Goal: Transaction & Acquisition: Book appointment/travel/reservation

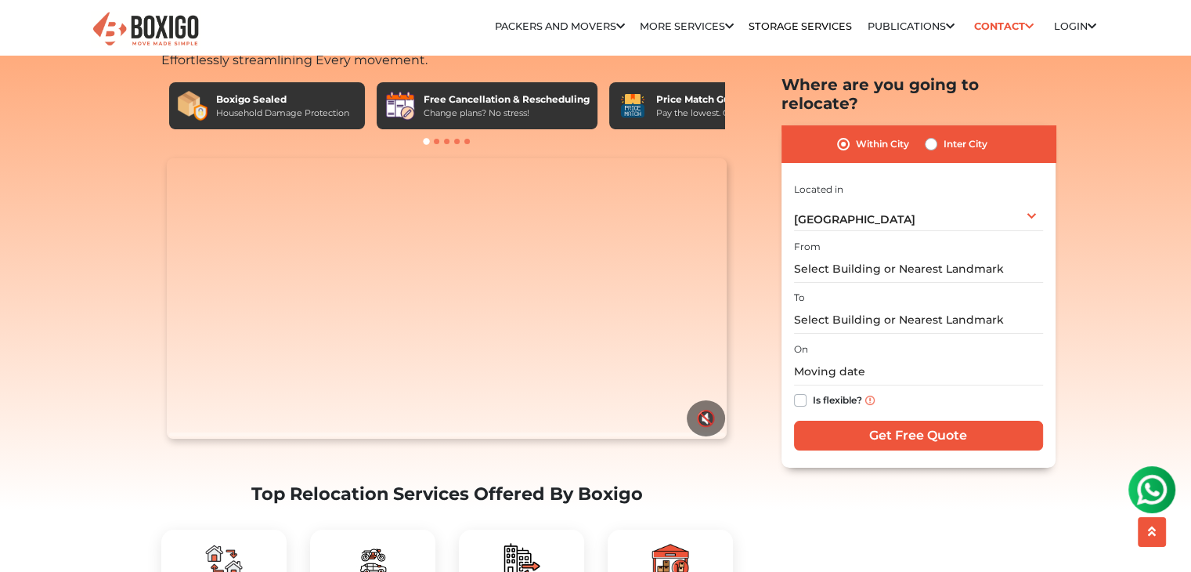
click at [944, 135] on label "Inter City" at bounding box center [966, 144] width 44 height 19
click at [930, 135] on input "Inter City" at bounding box center [931, 143] width 13 height 16
radio input "true"
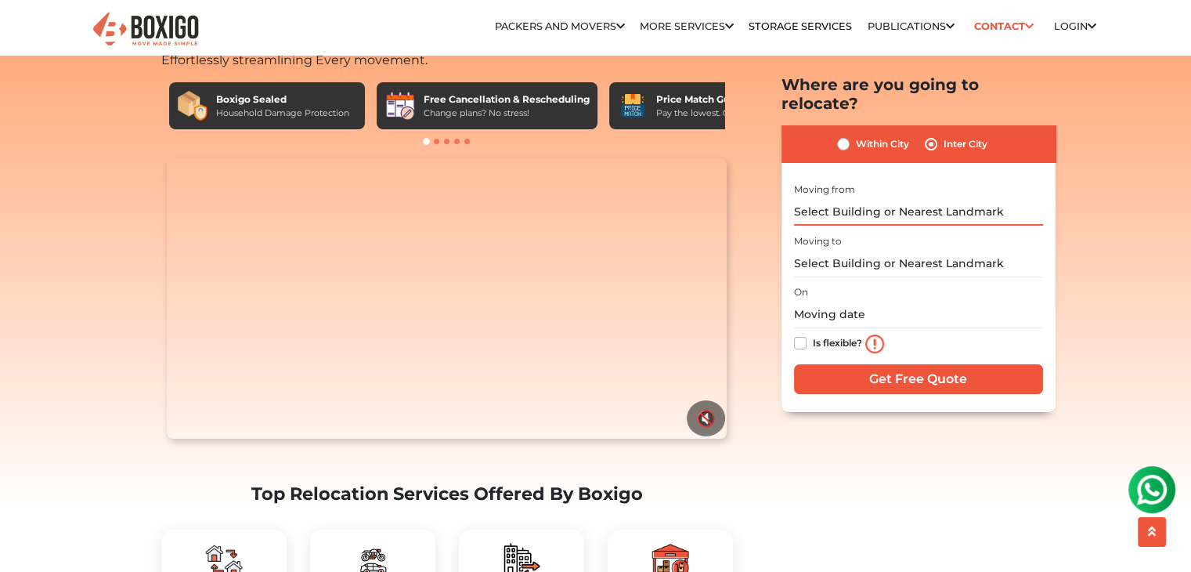
click at [867, 198] on input "text" at bounding box center [918, 211] width 249 height 27
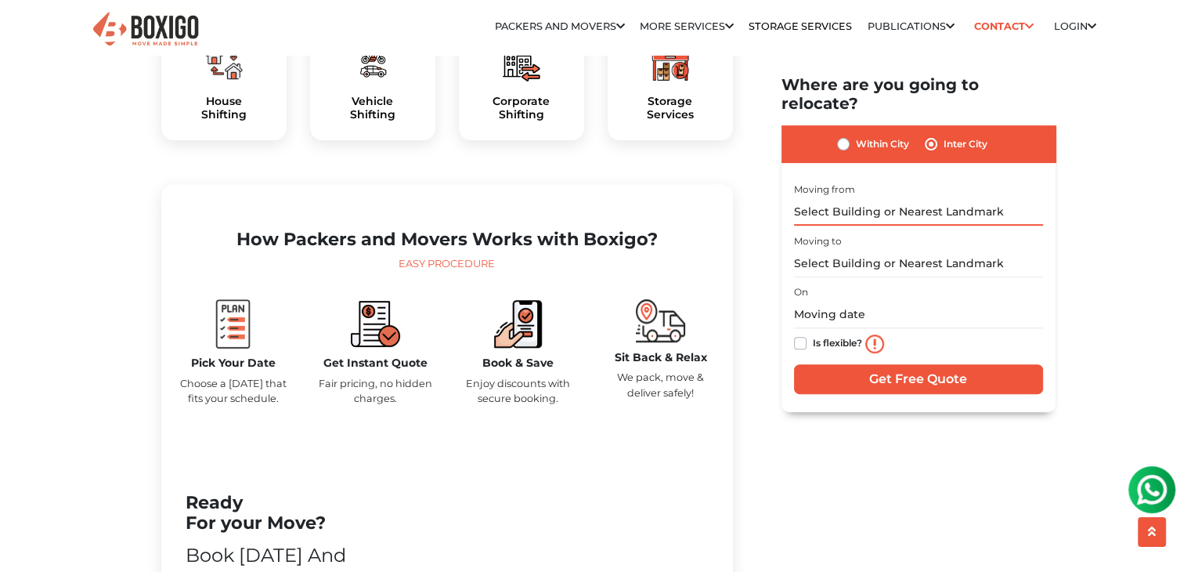
scroll to position [548, 0]
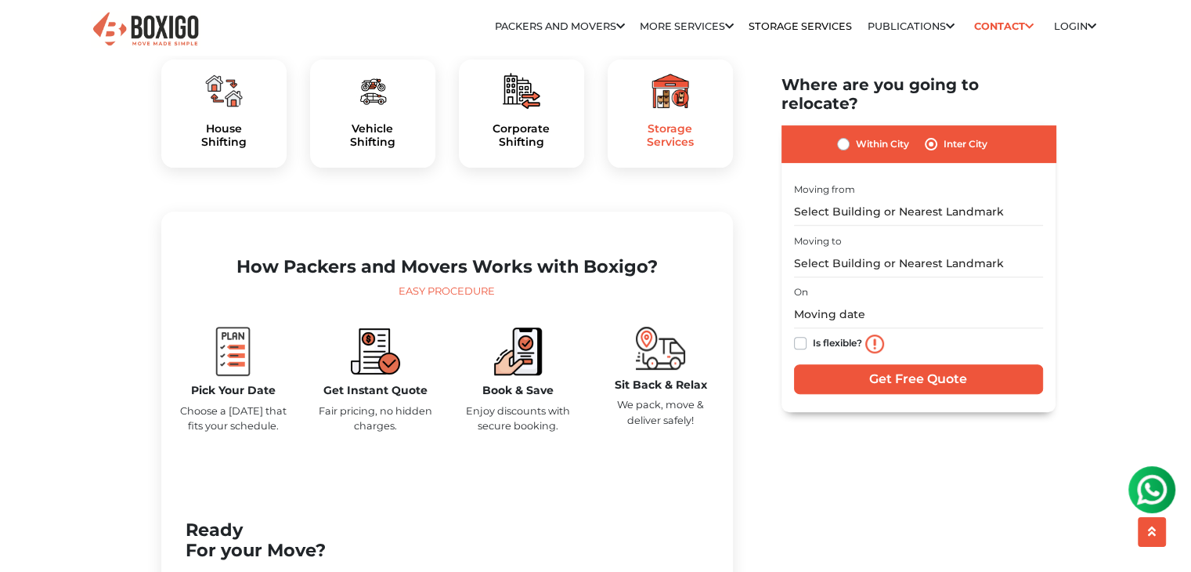
click at [676, 149] on h5 "Storage Services" at bounding box center [670, 135] width 100 height 27
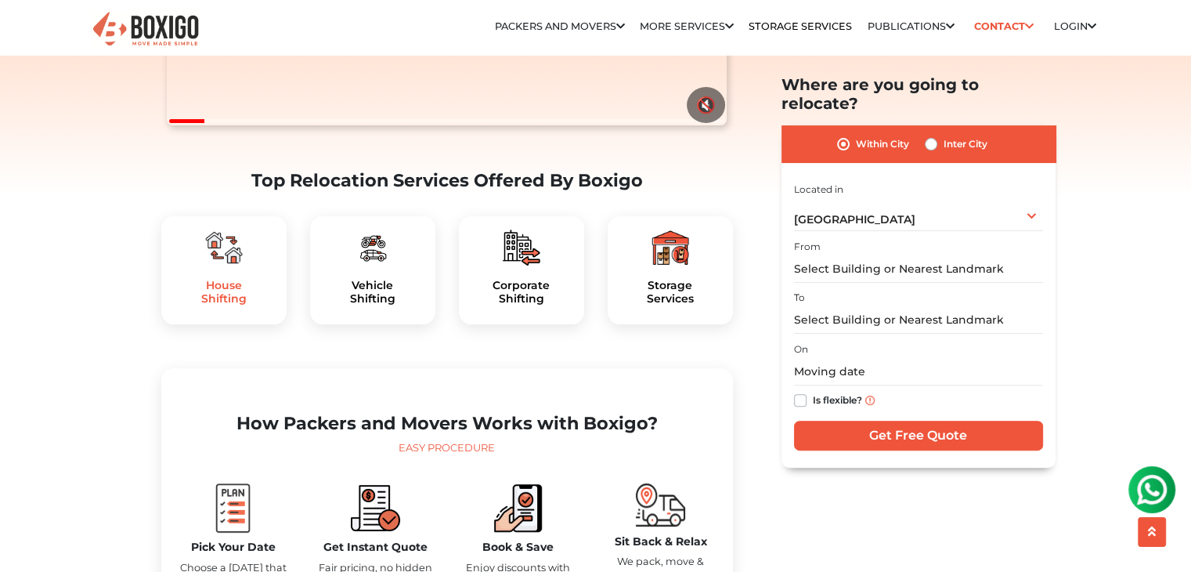
click at [215, 305] on h5 "House Shifting" at bounding box center [224, 292] width 100 height 27
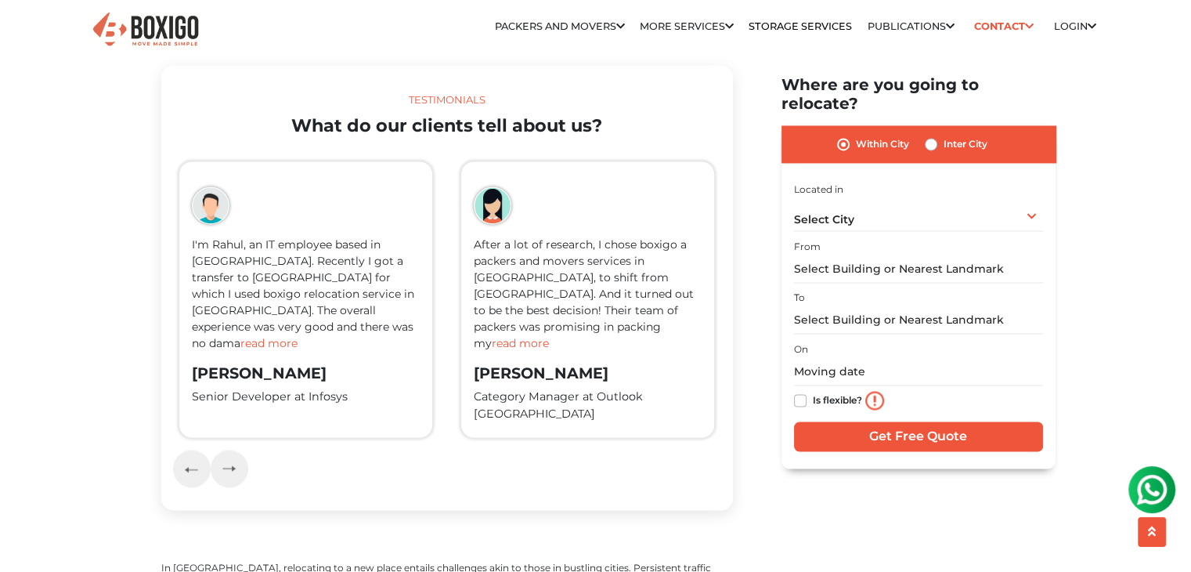
scroll to position [2428, 0]
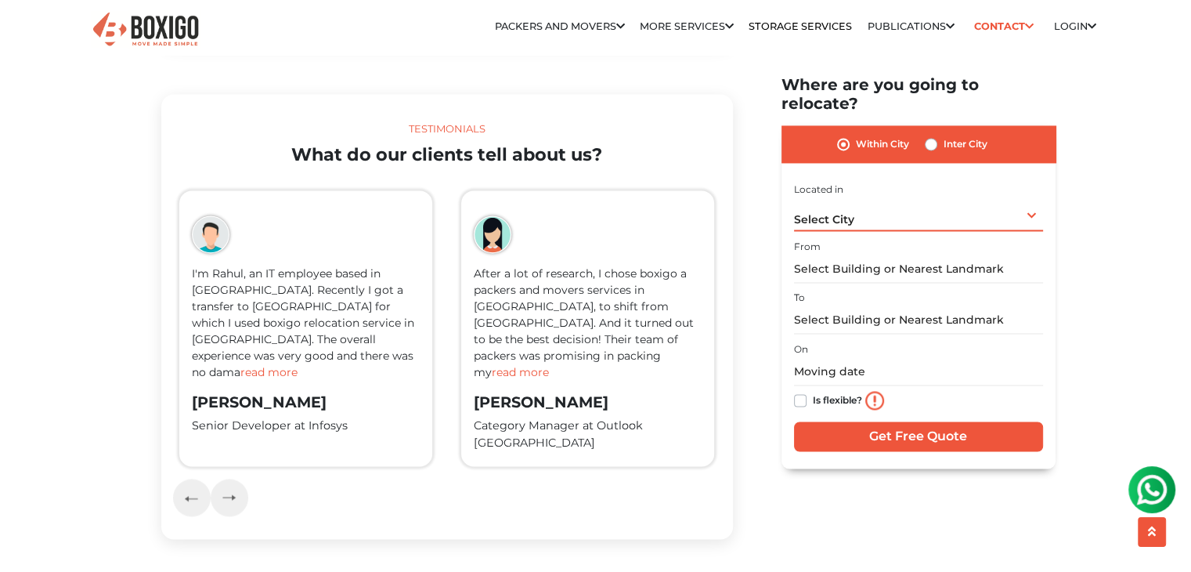
click at [849, 212] on span "Select City" at bounding box center [824, 219] width 60 height 14
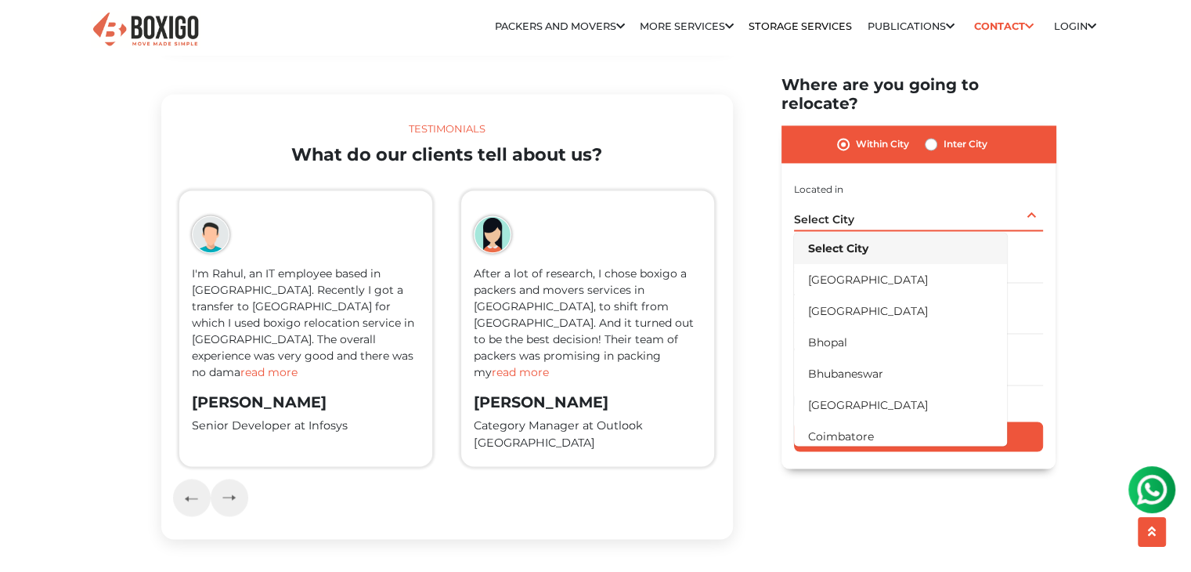
click at [845, 264] on li "[GEOGRAPHIC_DATA]" at bounding box center [900, 279] width 213 height 31
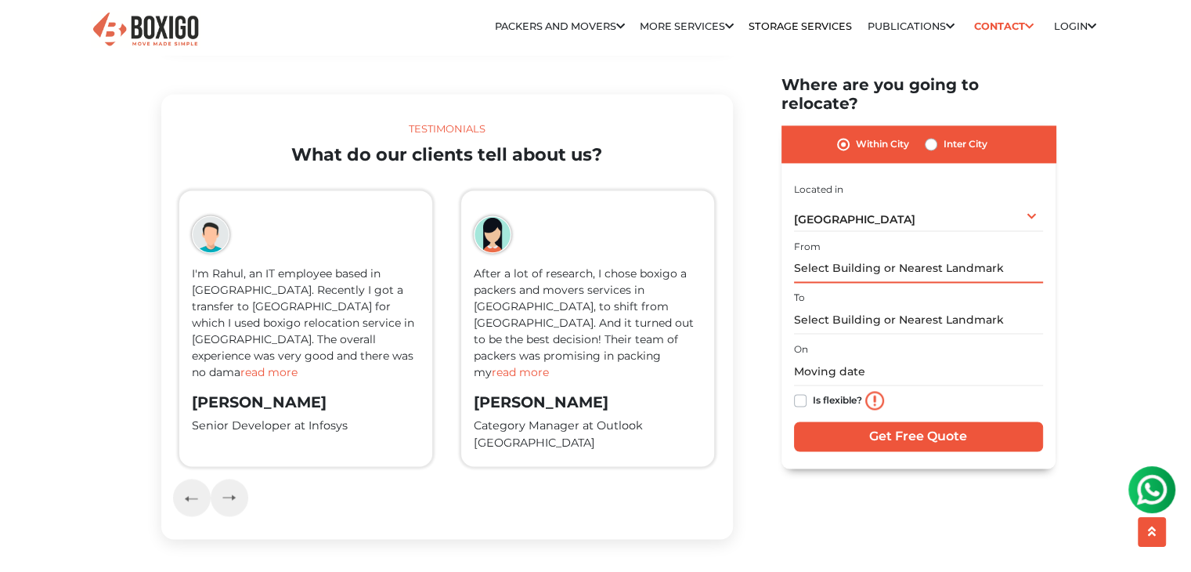
click at [851, 255] on input "text" at bounding box center [918, 268] width 249 height 27
click at [855, 255] on input "text" at bounding box center [918, 268] width 249 height 27
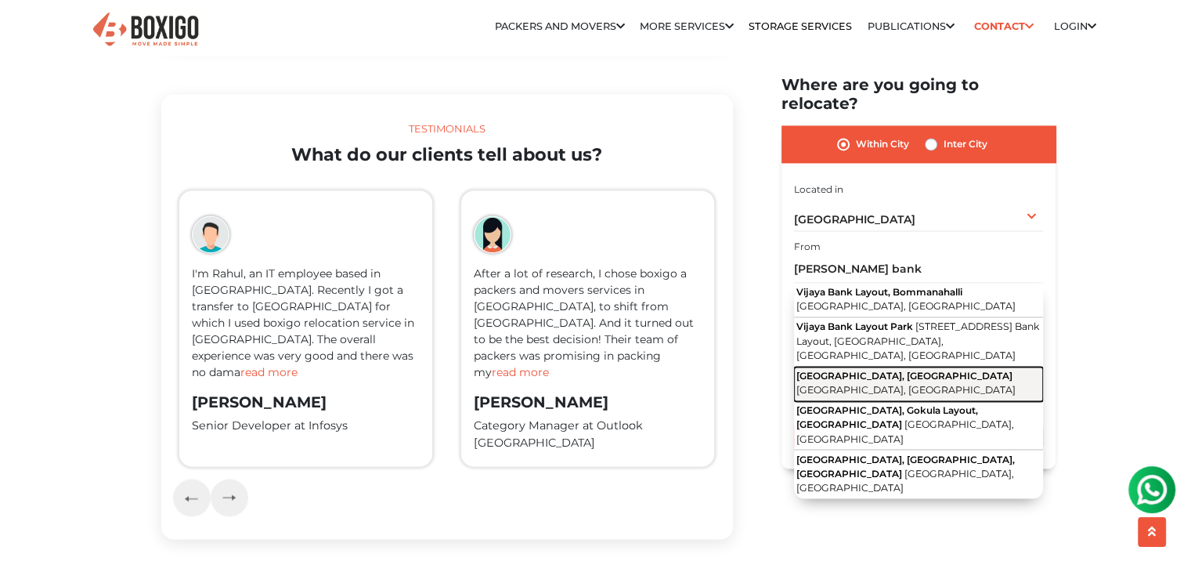
click at [868, 370] on span "Vijaya Bank Colony, Banaswadi" at bounding box center [905, 376] width 216 height 12
type input "Vijaya Bank Colony, Banaswadi, Bengaluru, Karnataka"
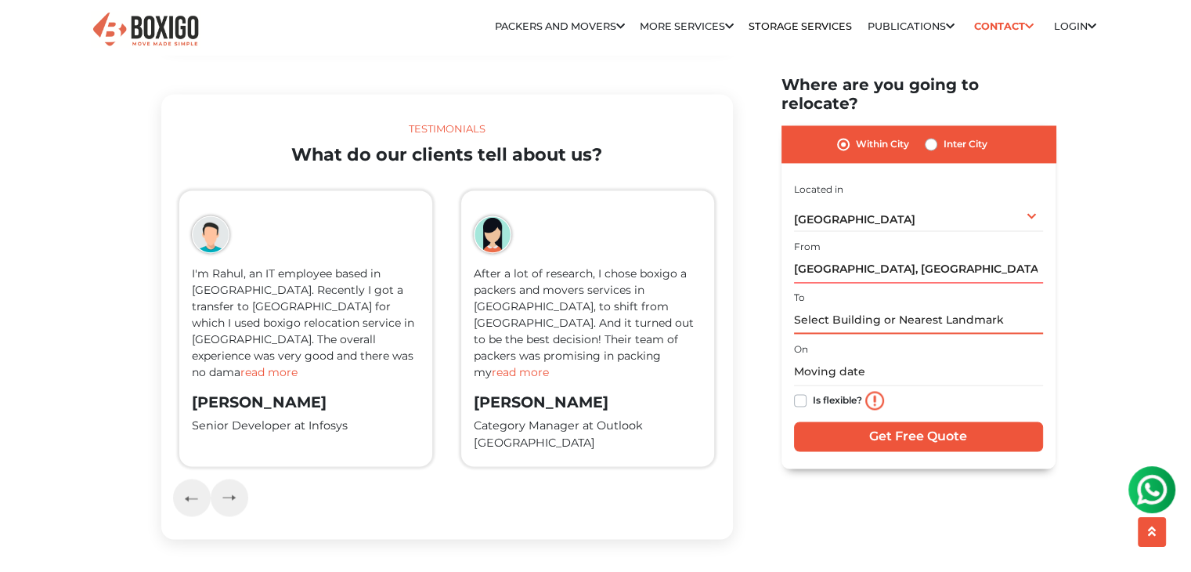
click at [860, 306] on input "text" at bounding box center [918, 319] width 249 height 27
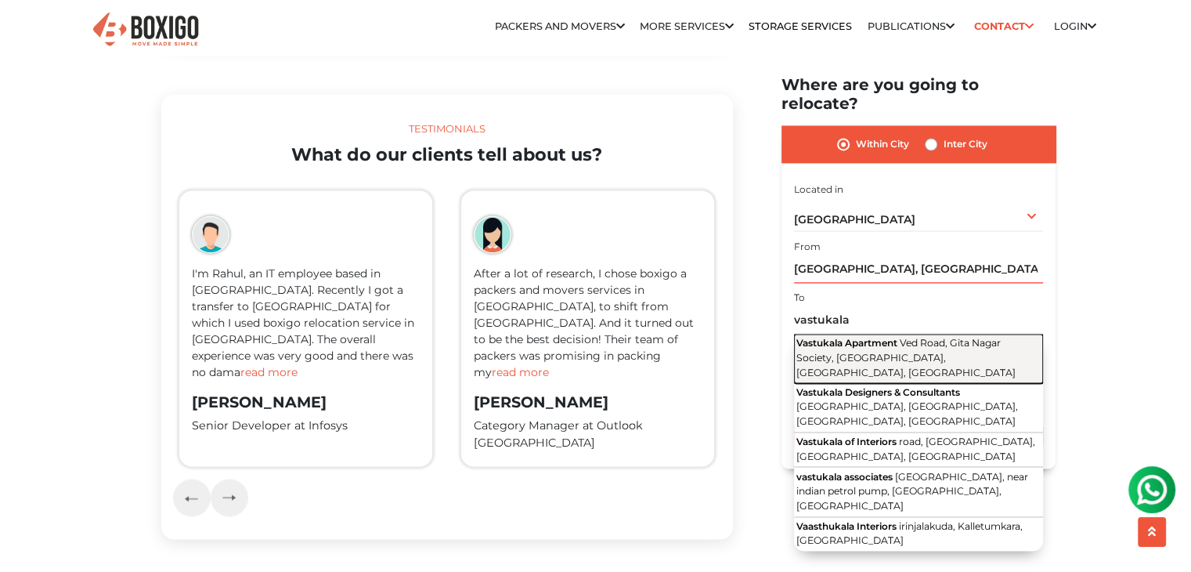
click at [908, 341] on span "Ved Road, Gita Nagar Society, Katargam, Surat, Gujarat" at bounding box center [906, 357] width 219 height 41
type input "Vastukala Apartment, Ved Road, Gita Nagar Society, Katargam, Surat, Gujarat"
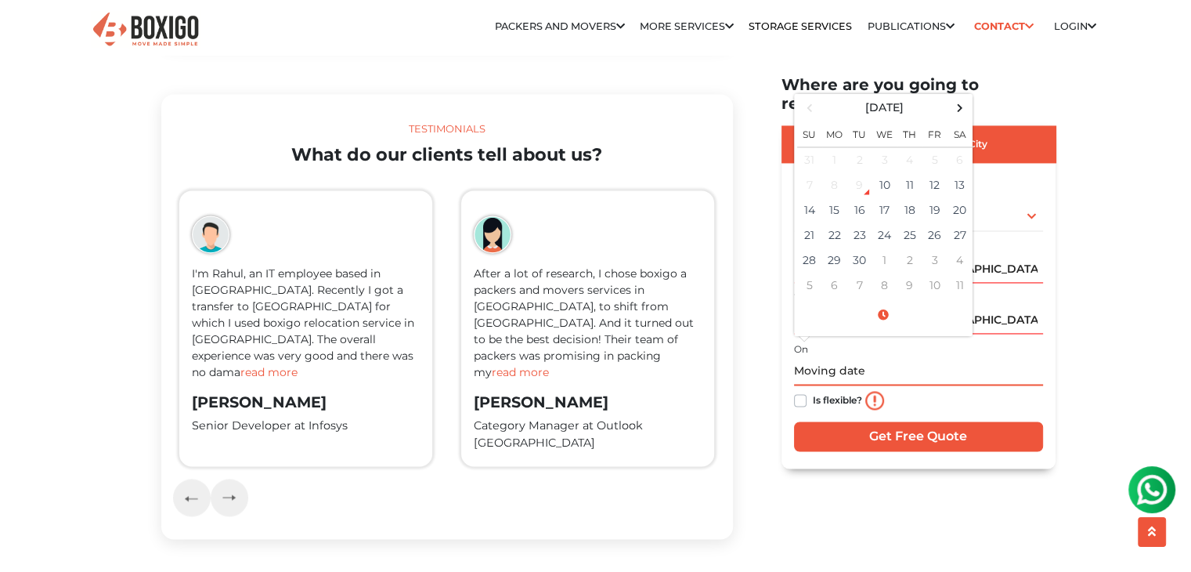
click at [831, 358] on input "text" at bounding box center [918, 371] width 249 height 27
click at [956, 172] on td "13" at bounding box center [960, 184] width 25 height 25
type input "09/13/2025 12:00 AM"
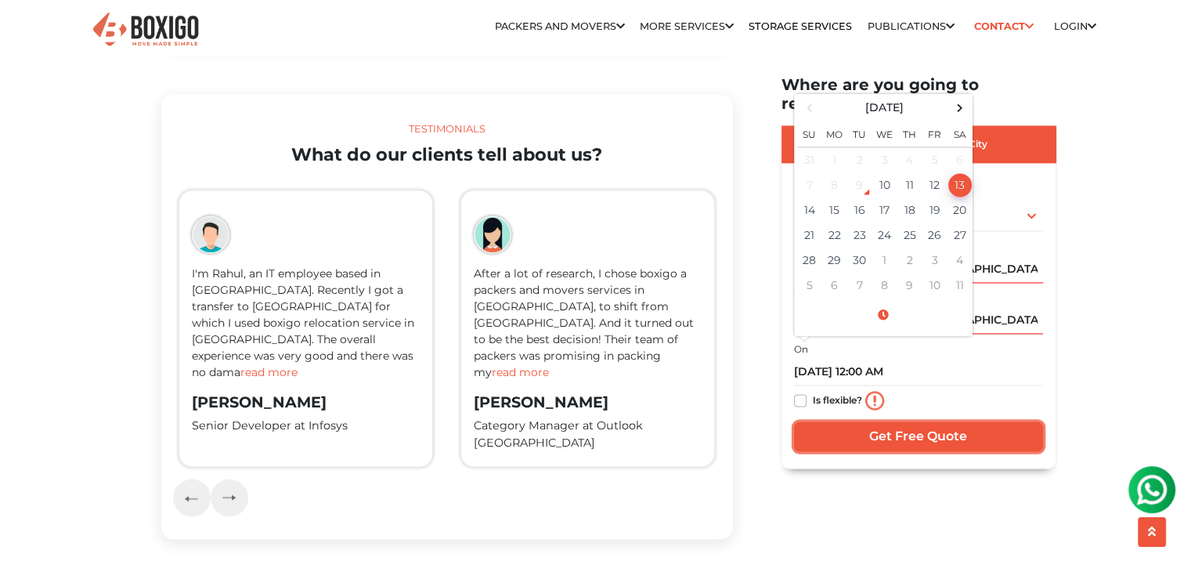
click at [935, 421] on input "Get Free Quote" at bounding box center [918, 436] width 249 height 30
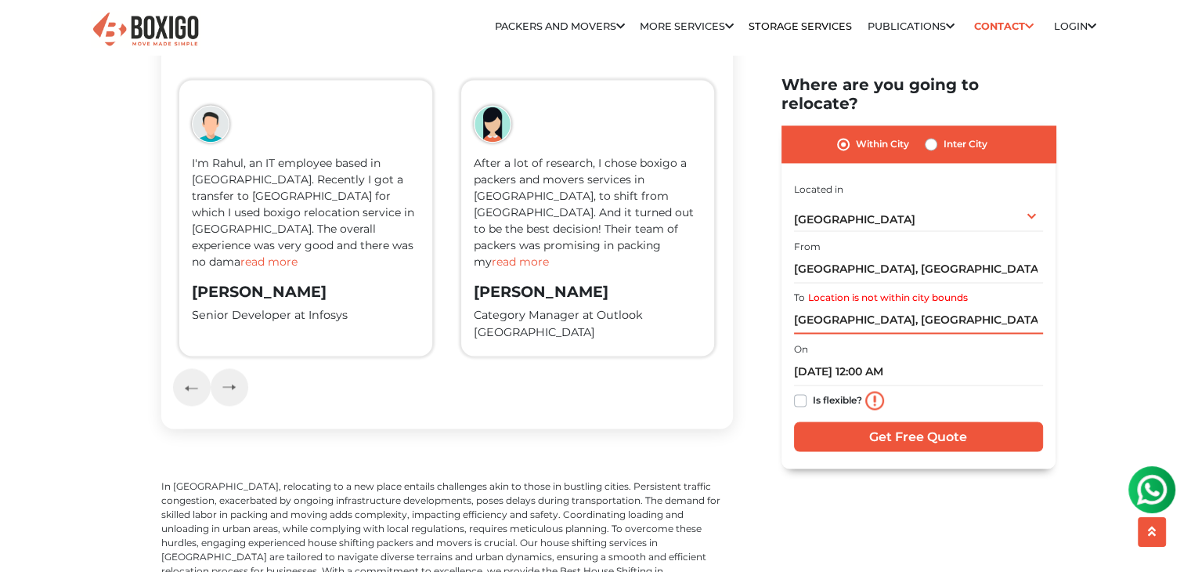
scroll to position [2350, 0]
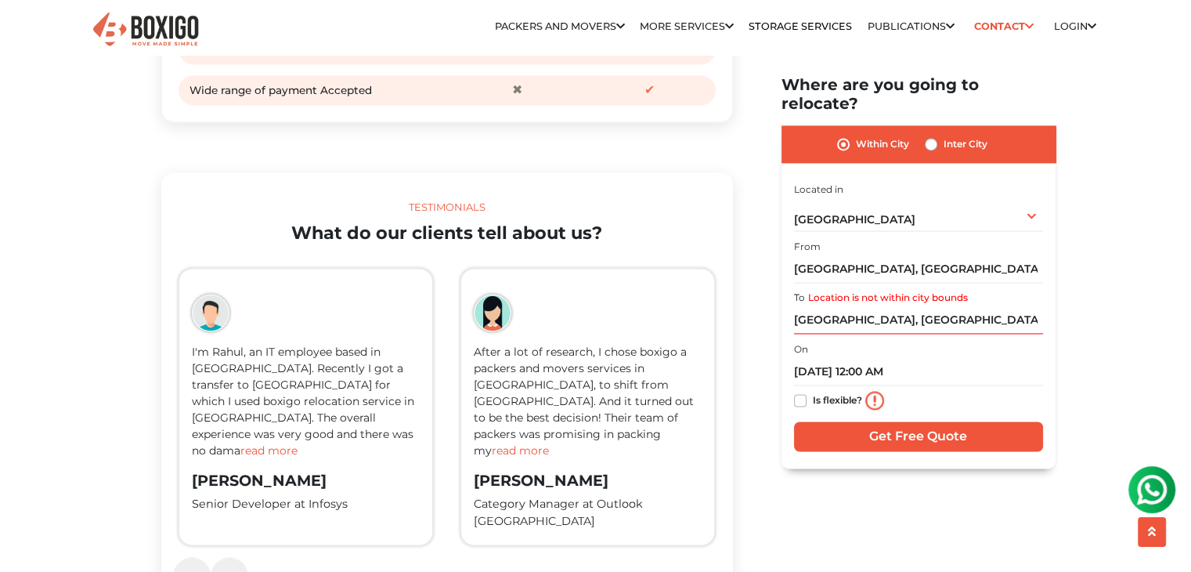
click at [944, 135] on label "Inter City" at bounding box center [966, 144] width 44 height 19
click at [937, 135] on input "Inter City" at bounding box center [931, 143] width 13 height 16
radio input "true"
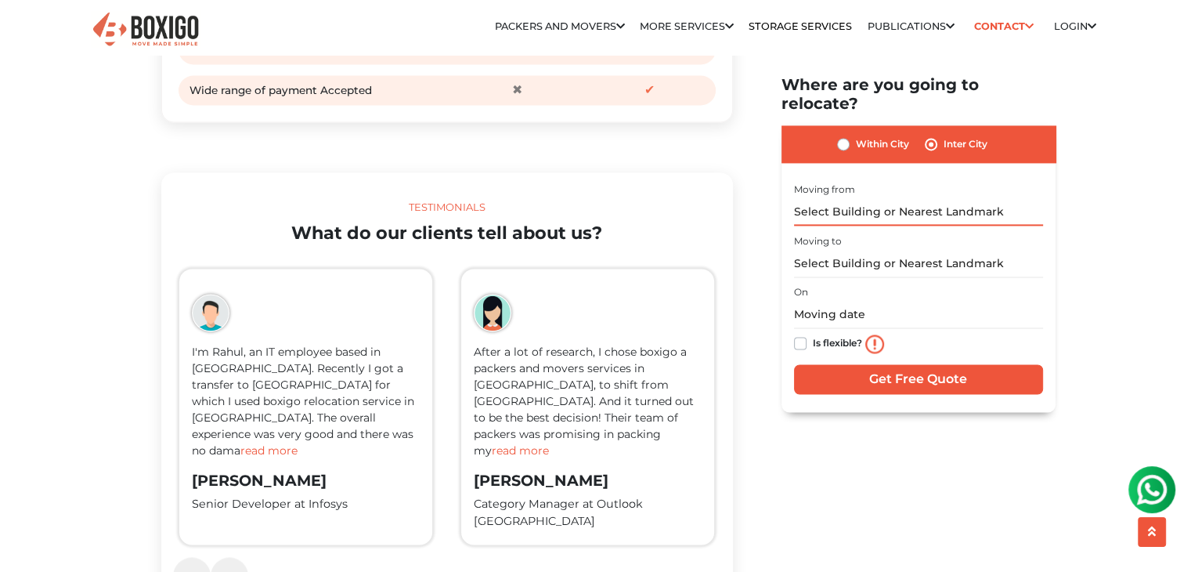
click at [862, 198] on input "text" at bounding box center [918, 211] width 249 height 27
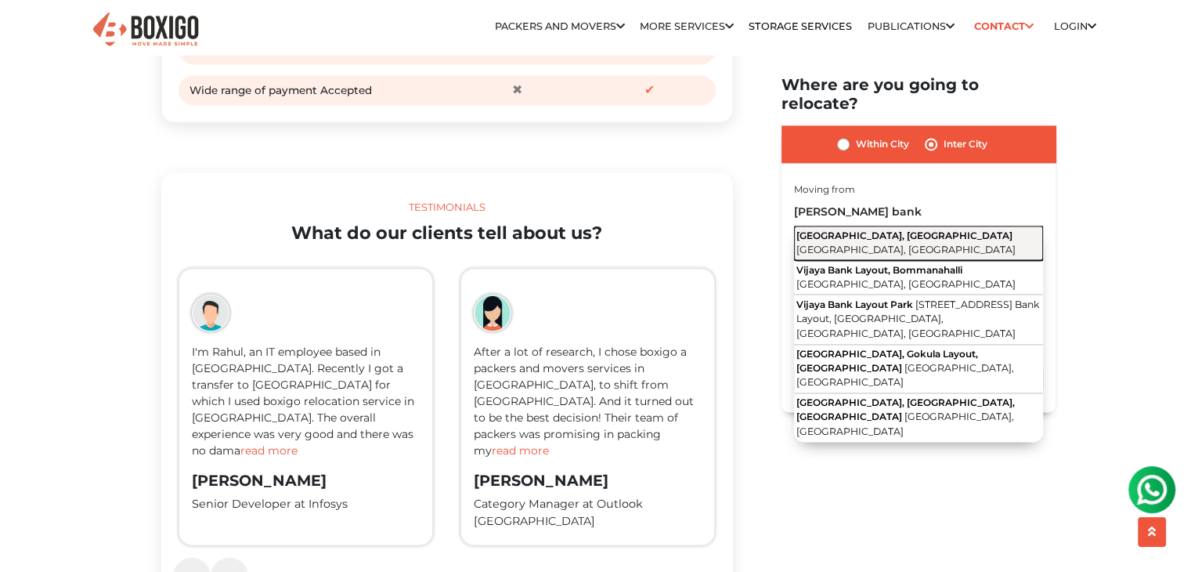
click at [869, 231] on button "Vijaya Bank Colony, Banaswadi Bengaluru, Karnataka" at bounding box center [918, 243] width 249 height 34
type input "Vijaya Bank Colony, Banaswadi, Bengaluru, Karnataka"
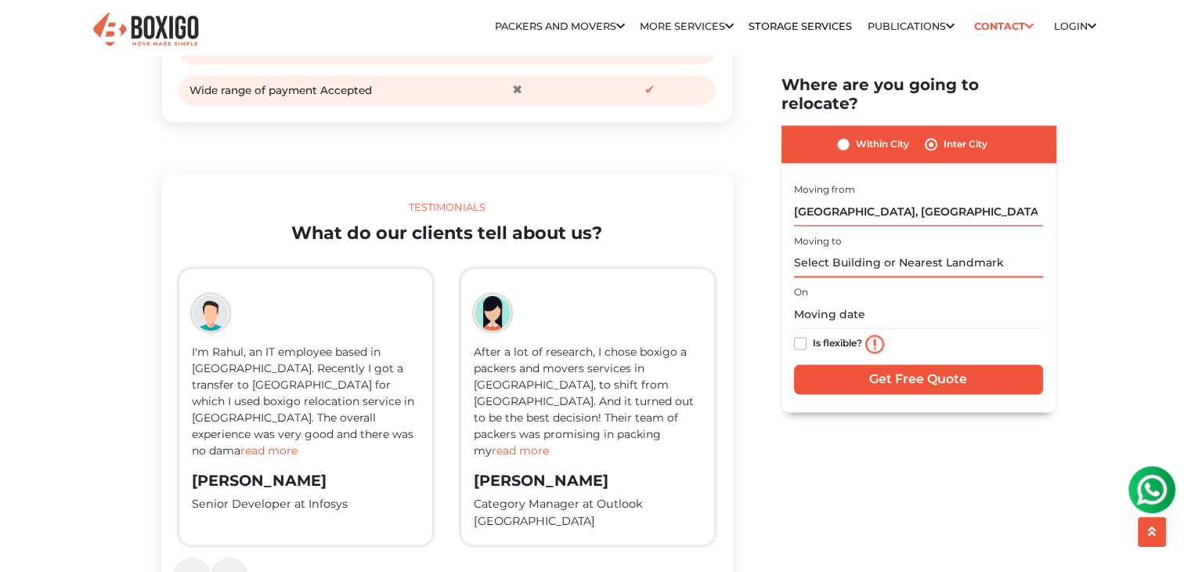
click at [871, 250] on input "text" at bounding box center [918, 263] width 249 height 27
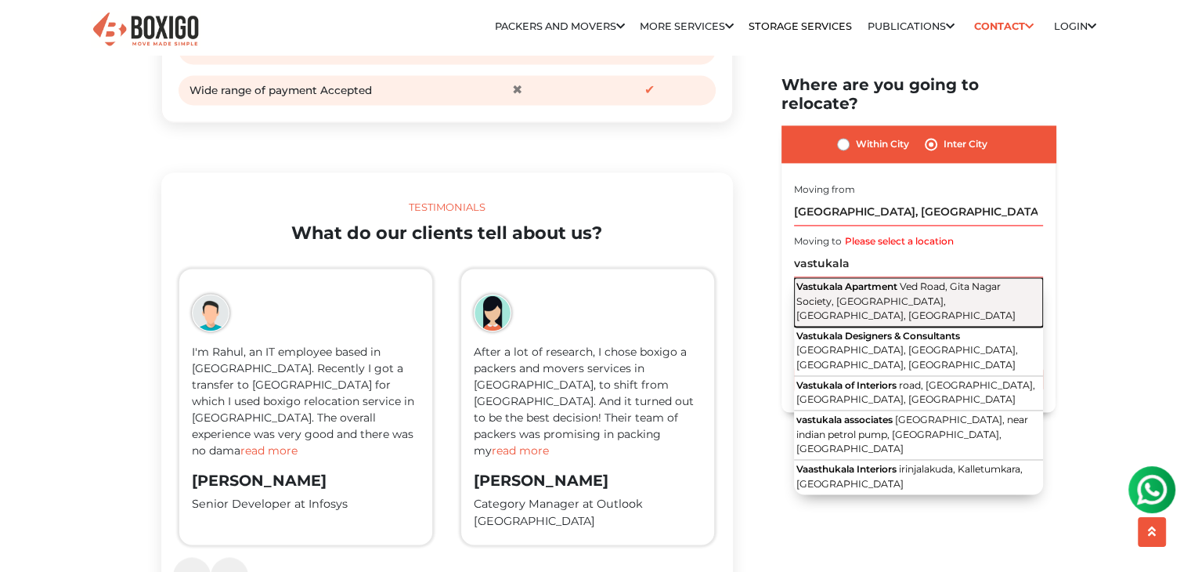
click at [876, 280] on span "Vastukala Apartment" at bounding box center [847, 286] width 101 height 12
type input "Vastukala Apartment, Ved Road, Gita Nagar Society, Katargam, Surat, Gujarat"
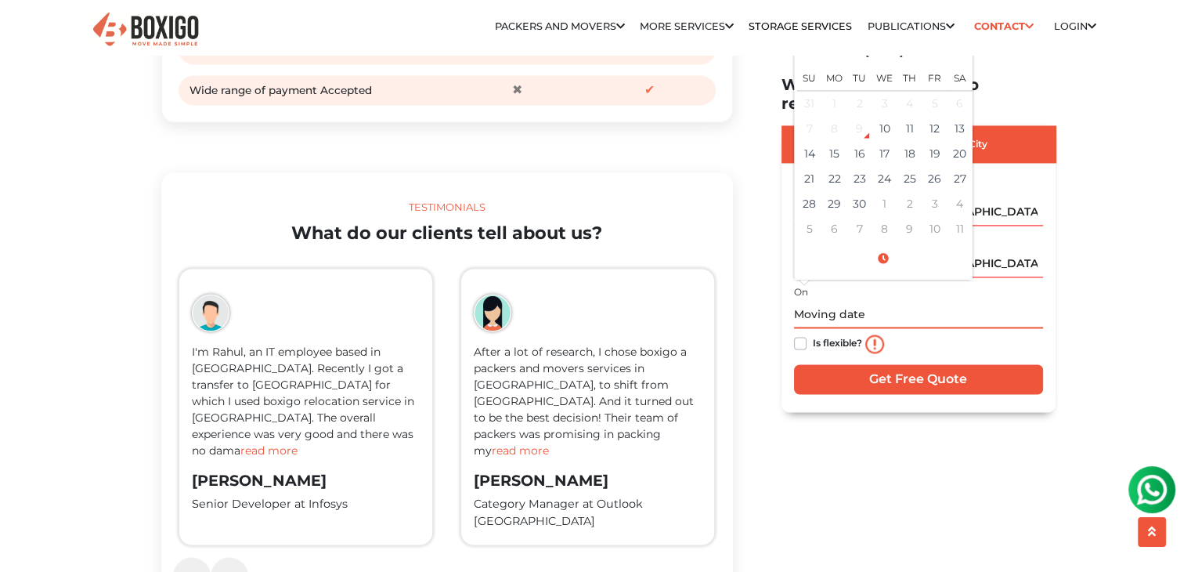
click at [845, 301] on input "text" at bounding box center [918, 314] width 249 height 27
click at [955, 116] on td "13" at bounding box center [960, 128] width 25 height 25
type input "09/13/2025 12:00 AM"
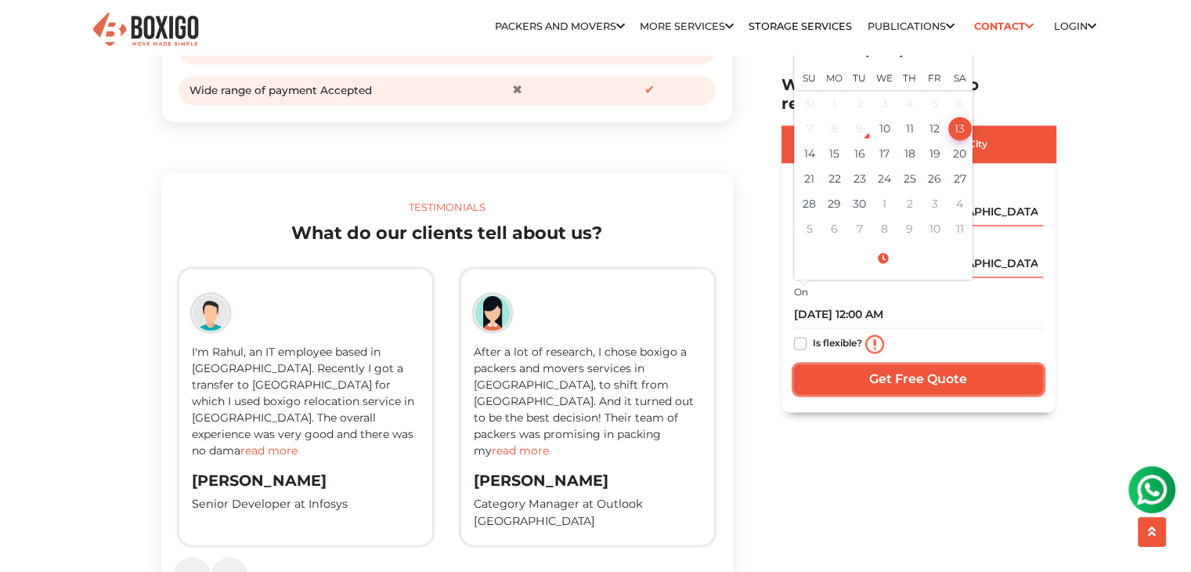
click at [933, 364] on input "Get Free Quote" at bounding box center [918, 379] width 249 height 30
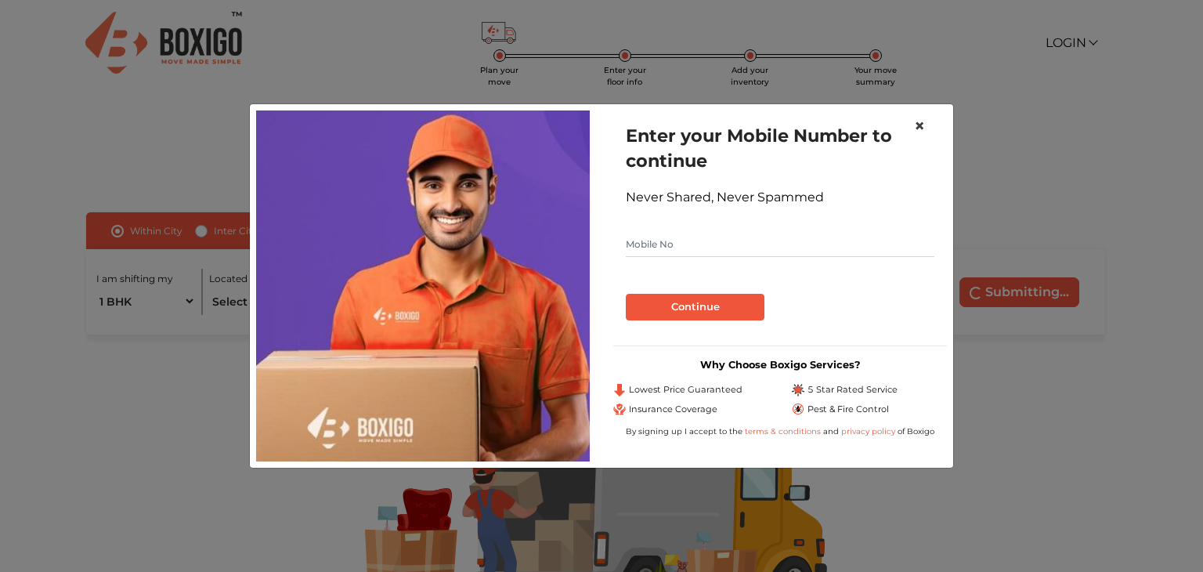
click at [918, 124] on span "×" at bounding box center [919, 125] width 11 height 23
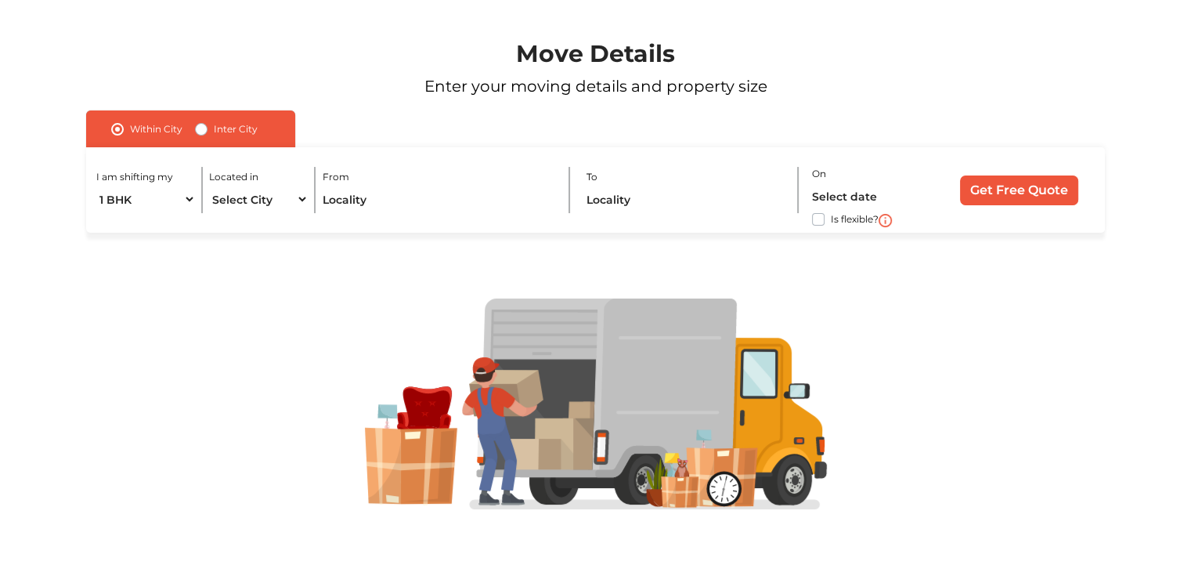
scroll to position [107, 0]
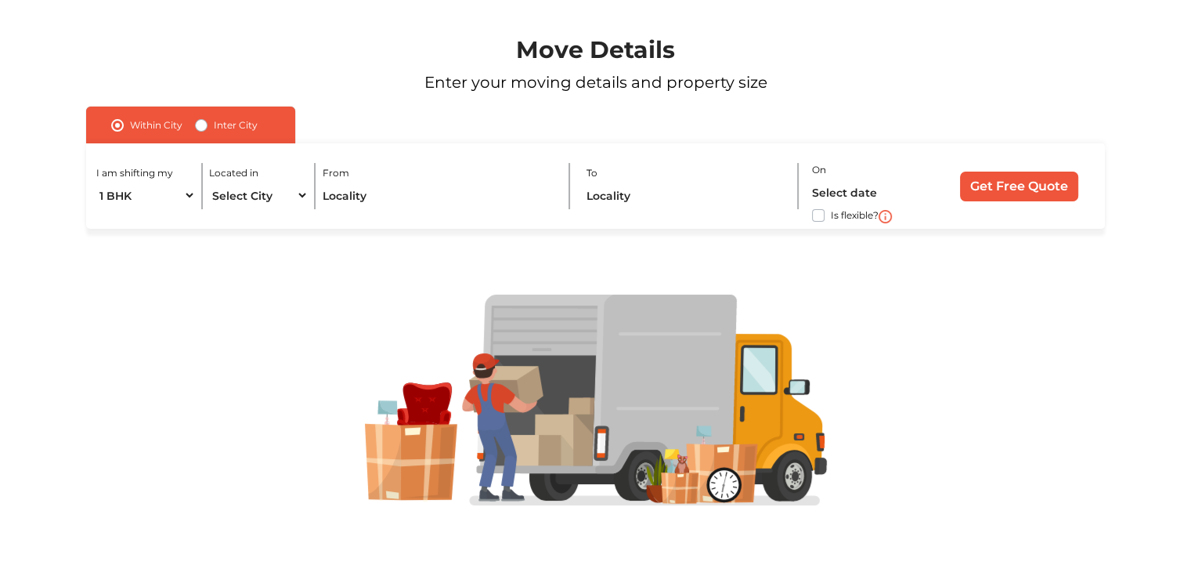
click at [222, 121] on label "Inter City" at bounding box center [236, 125] width 44 height 19
click at [208, 121] on input "Inter City" at bounding box center [201, 124] width 13 height 16
radio input "true"
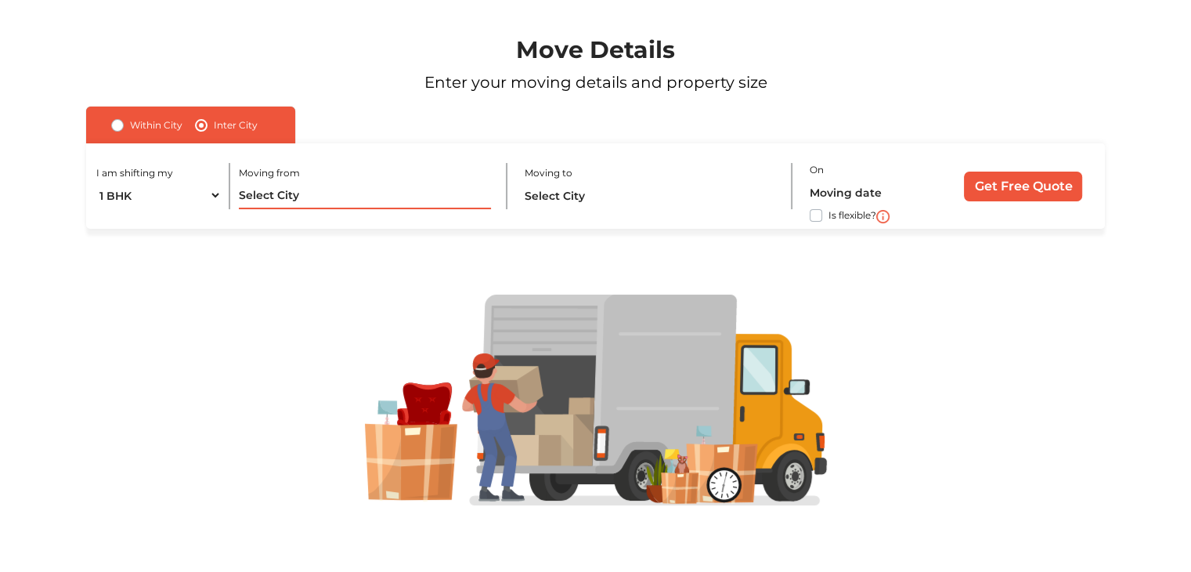
click at [304, 192] on input "text" at bounding box center [365, 195] width 252 height 27
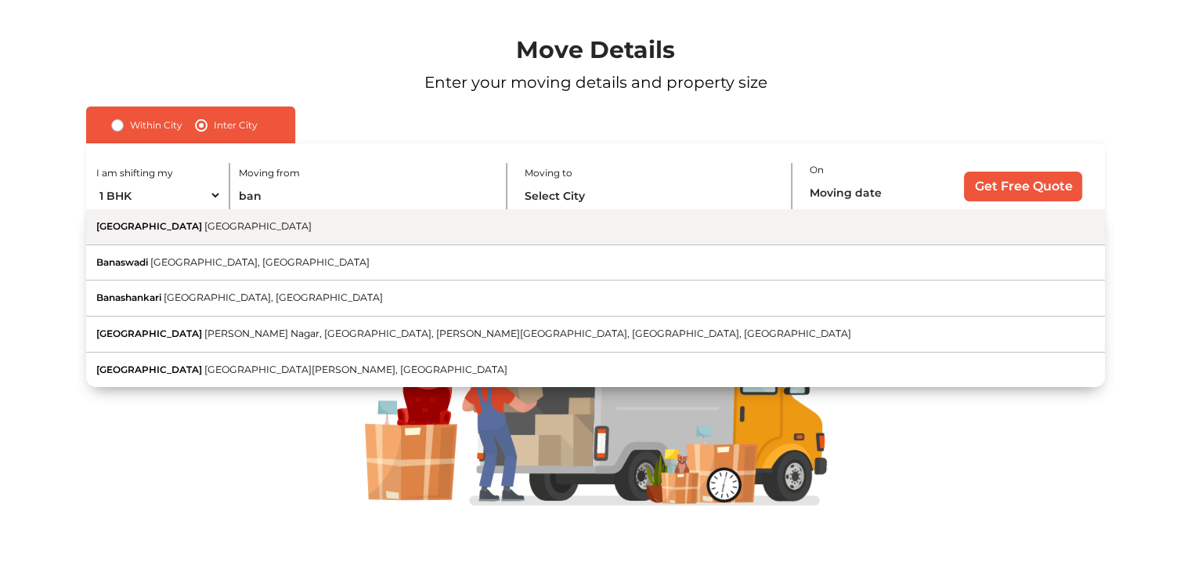
click at [204, 226] on span "[GEOGRAPHIC_DATA]" at bounding box center [257, 226] width 107 height 12
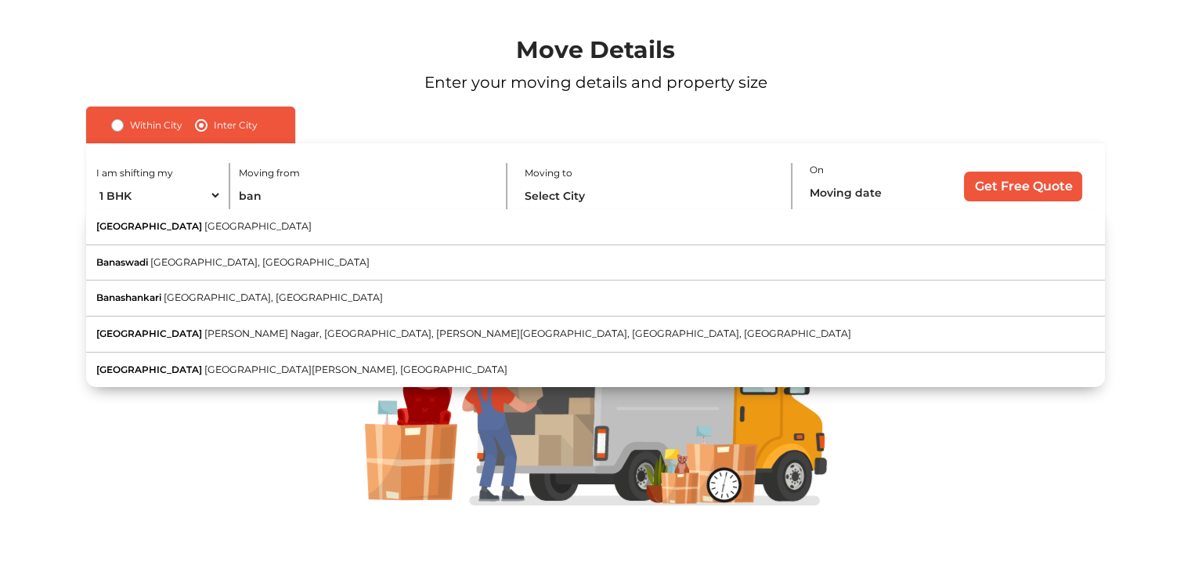
type input "[GEOGRAPHIC_DATA], [GEOGRAPHIC_DATA]"
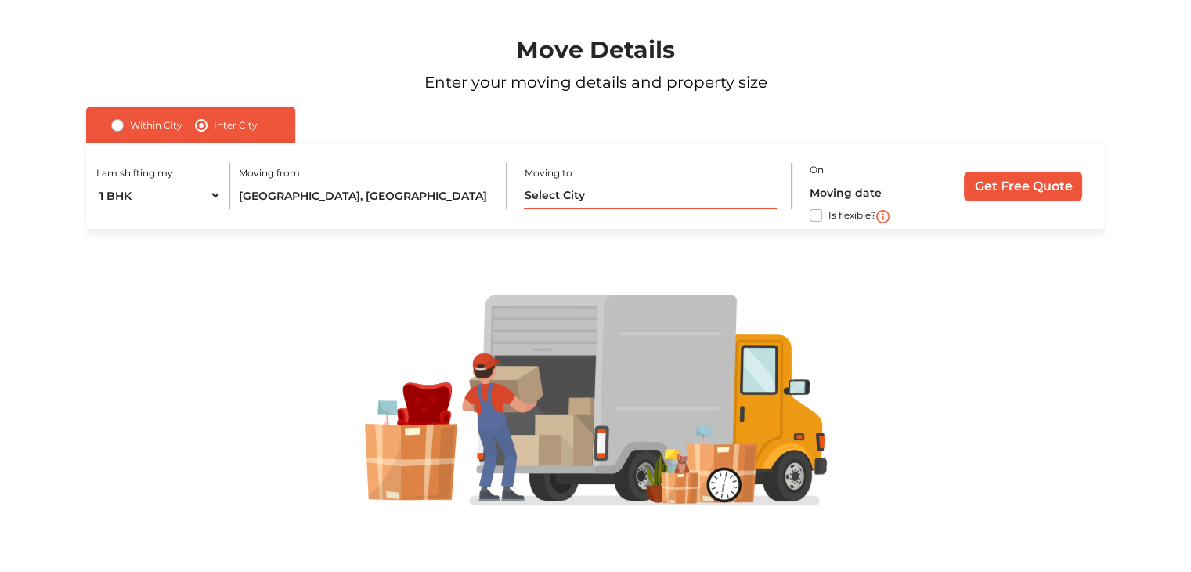
click at [611, 197] on input "text" at bounding box center [650, 195] width 252 height 27
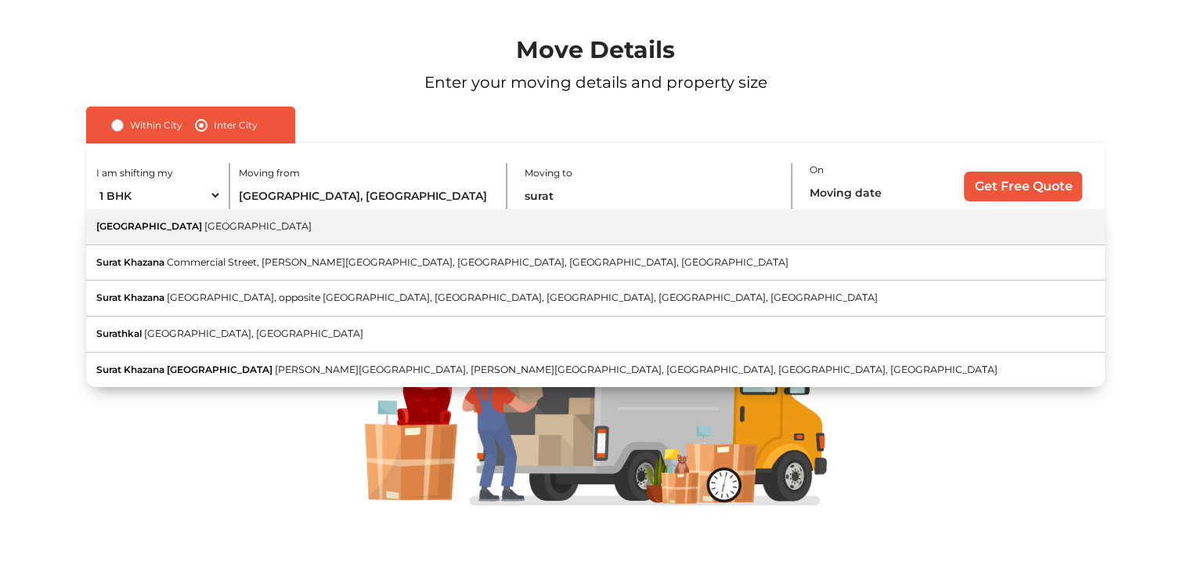
click at [252, 226] on button "Surat [GEOGRAPHIC_DATA]" at bounding box center [595, 227] width 1019 height 36
type input "[GEOGRAPHIC_DATA], [GEOGRAPHIC_DATA]"
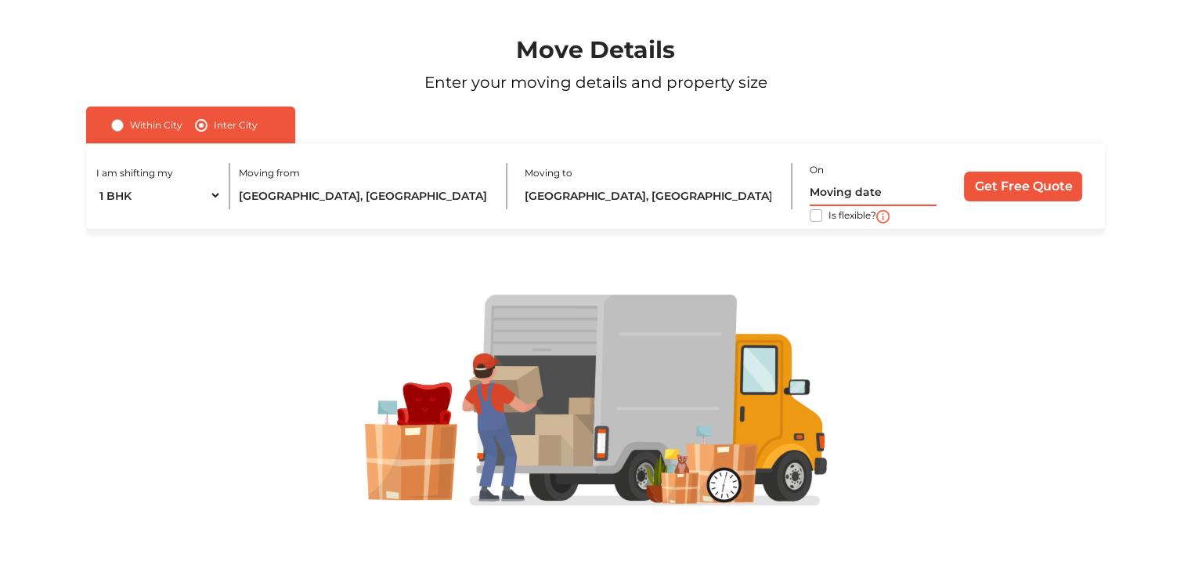
click at [840, 190] on input "text" at bounding box center [873, 192] width 127 height 27
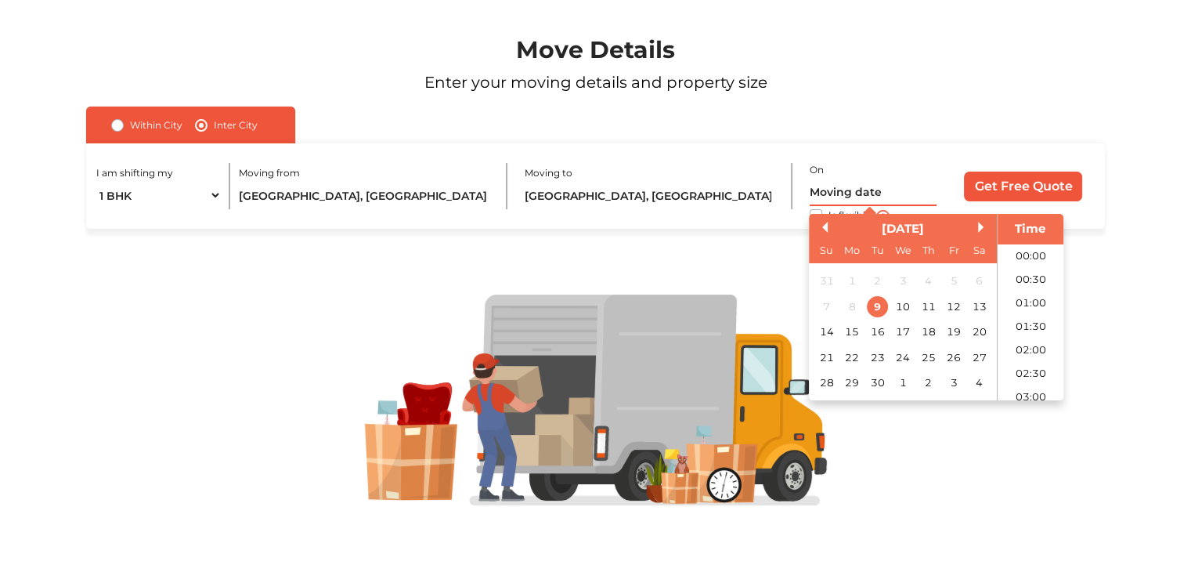
scroll to position [779, 0]
click at [980, 309] on div "13" at bounding box center [979, 306] width 21 height 21
type input "[DATE] 12:00 AM"
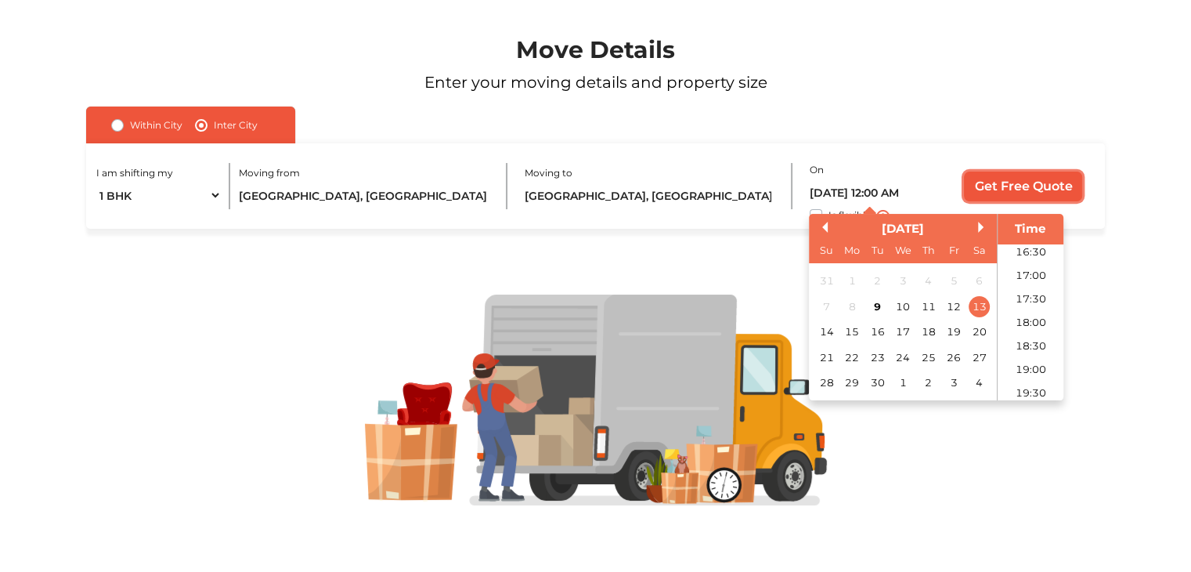
click at [1024, 176] on input "Get Free Quote" at bounding box center [1023, 187] width 118 height 30
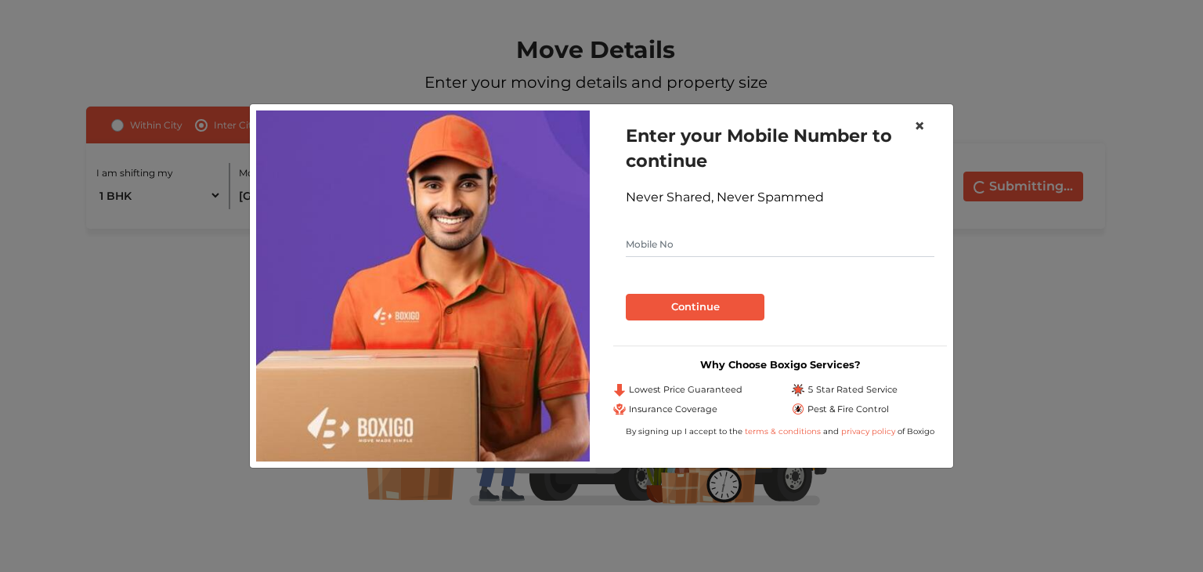
click at [918, 123] on span "×" at bounding box center [919, 125] width 11 height 23
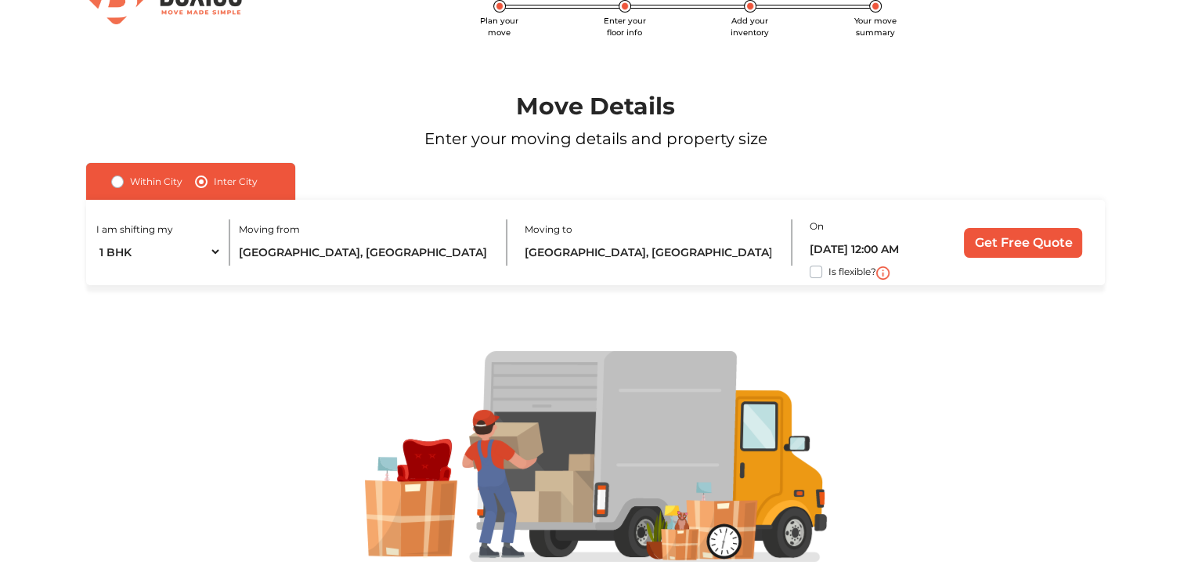
scroll to position [0, 0]
